Goal: Task Accomplishment & Management: Complete application form

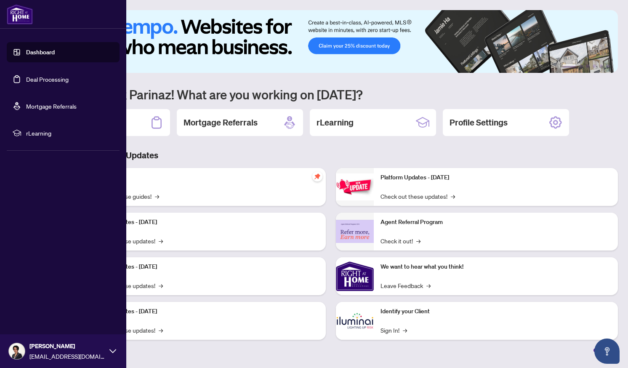
click at [40, 78] on link "Deal Processing" at bounding box center [47, 79] width 43 height 8
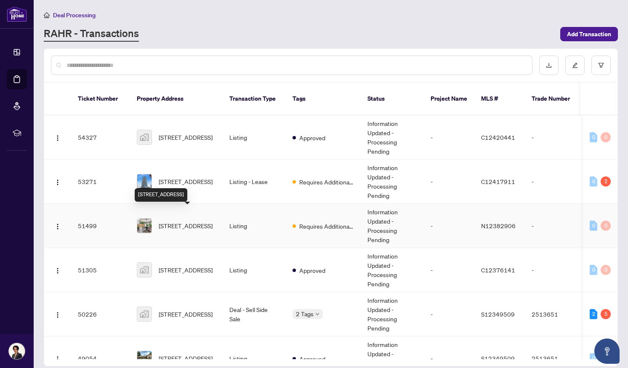
click at [184, 221] on span "[STREET_ADDRESS]" at bounding box center [186, 225] width 54 height 9
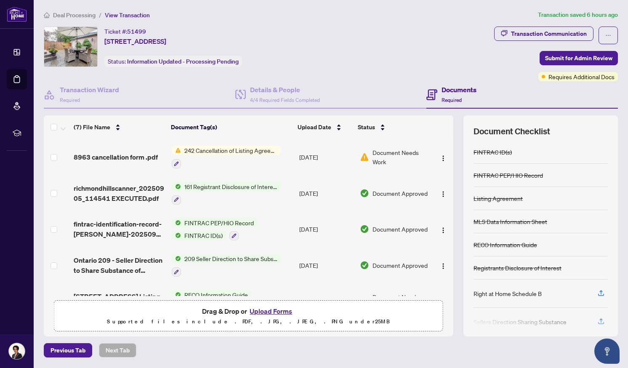
click at [279, 309] on button "Upload Forms" at bounding box center [271, 311] width 48 height 11
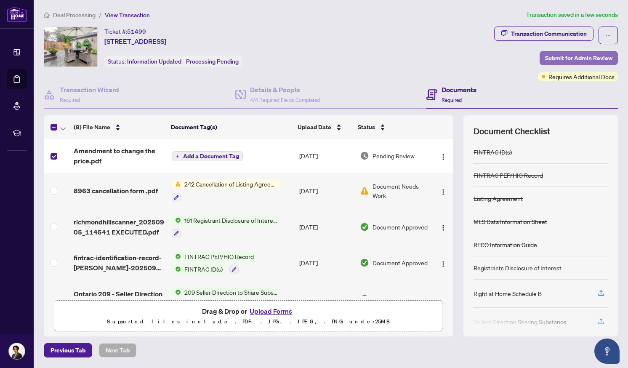
click at [597, 57] on span "Submit for Admin Review" at bounding box center [578, 57] width 67 height 13
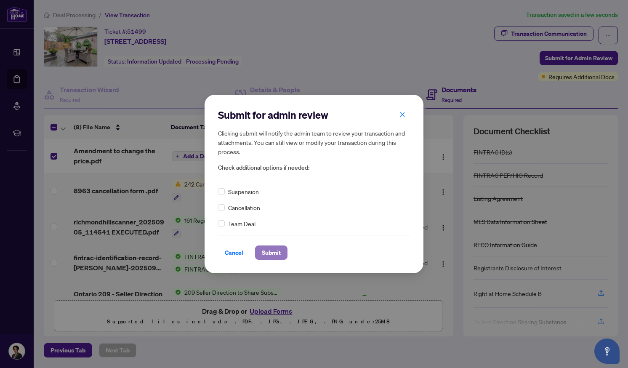
click at [277, 250] on span "Submit" at bounding box center [271, 252] width 19 height 13
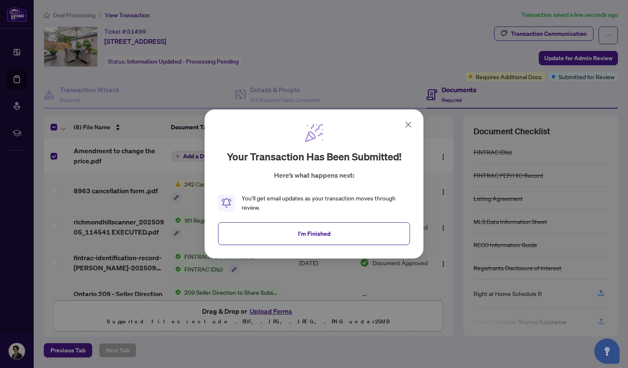
click at [408, 125] on icon at bounding box center [408, 124] width 5 height 5
